Goal: Find specific fact

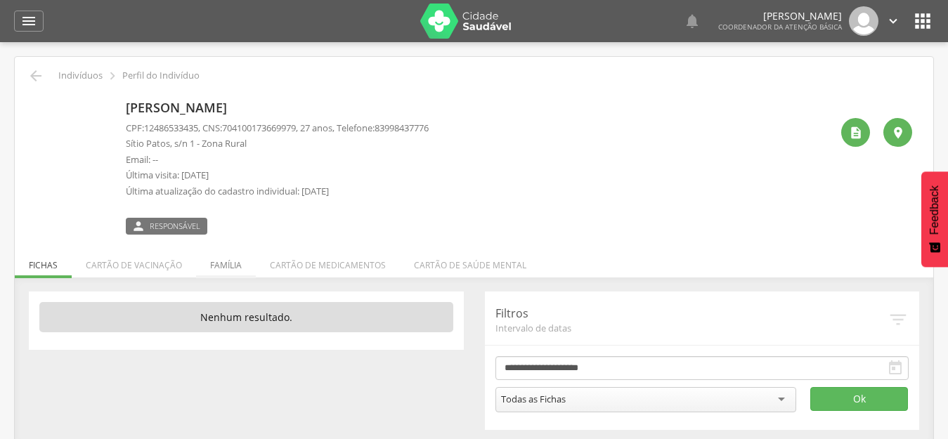
click at [224, 270] on li "Família" at bounding box center [226, 261] width 60 height 33
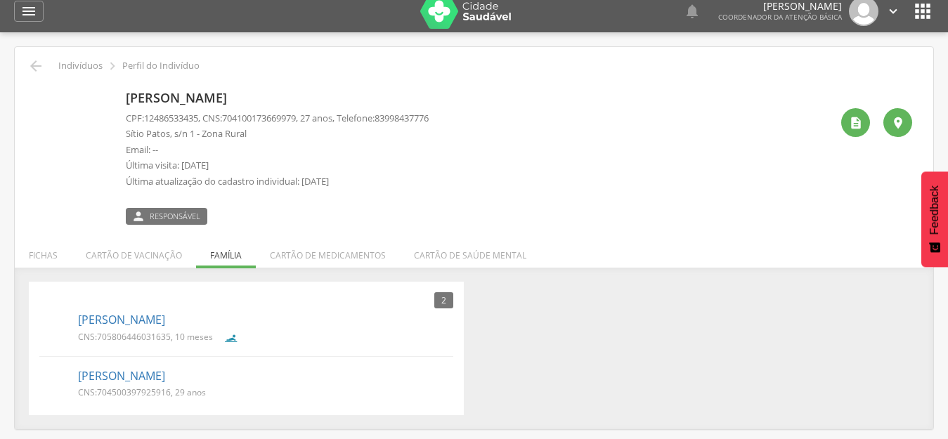
scroll to position [42, 0]
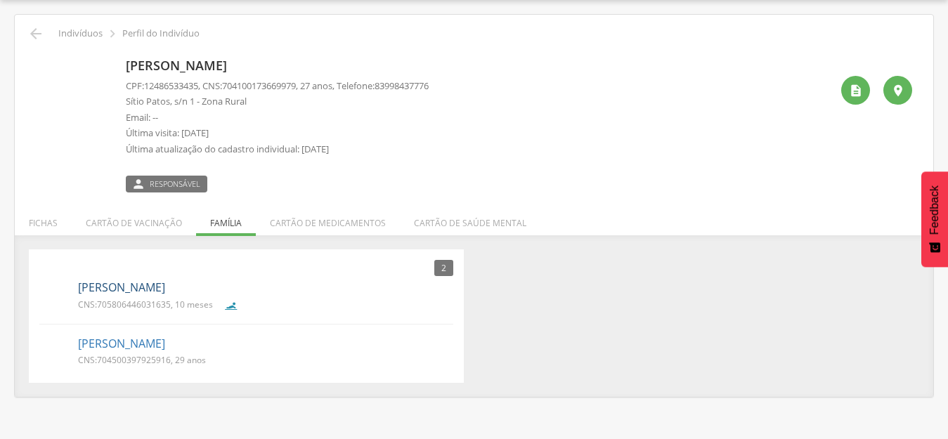
click at [165, 291] on link "Anne Isabey Chaves Farias" at bounding box center [121, 288] width 87 height 16
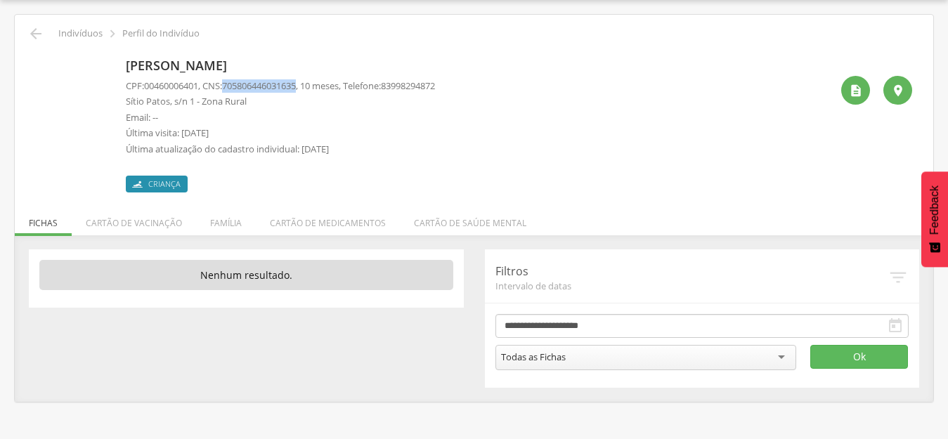
drag, startPoint x: 309, startPoint y: 84, endPoint x: 231, endPoint y: 86, distance: 77.3
click at [231, 86] on span "705806446031635" at bounding box center [259, 85] width 74 height 13
copy span "705806446031635"
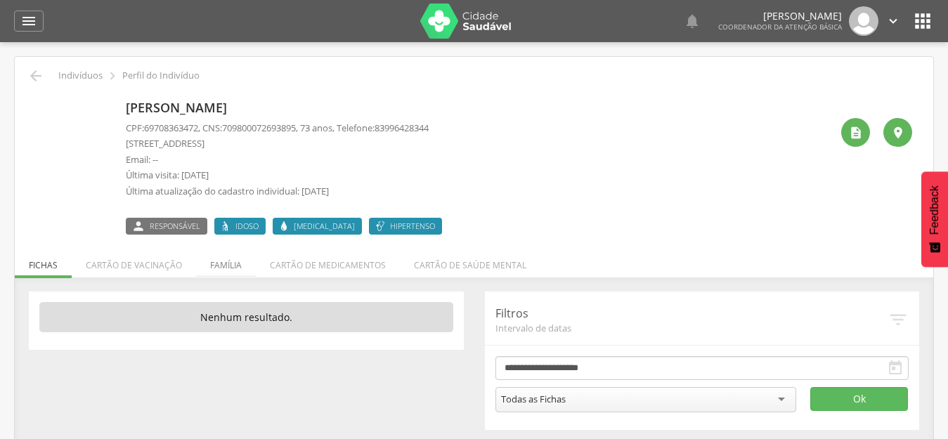
click at [228, 273] on li "Família" at bounding box center [226, 261] width 60 height 33
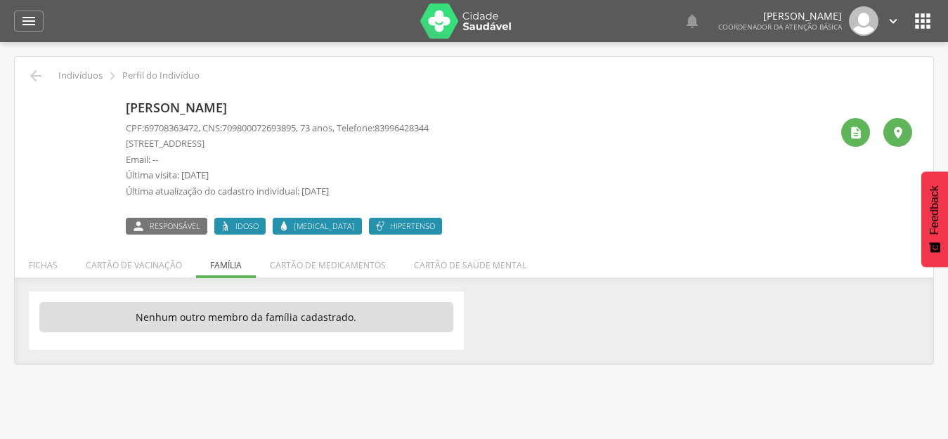
click at [627, 162] on div "[PERSON_NAME] CPF: 69708363472 , CNS: [PHONE_NUMBER] , 73 anos, Telefone: [PHON…" at bounding box center [478, 165] width 705 height 140
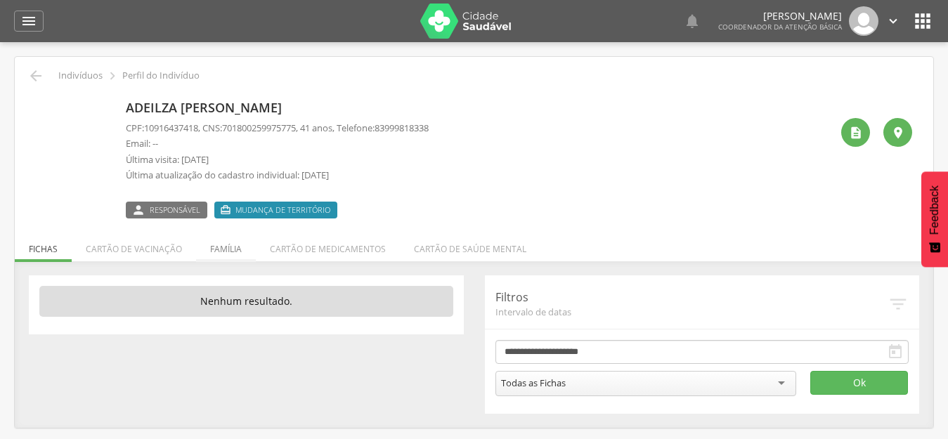
click at [222, 246] on li "Família" at bounding box center [226, 245] width 60 height 33
